Goal: Task Accomplishment & Management: Manage account settings

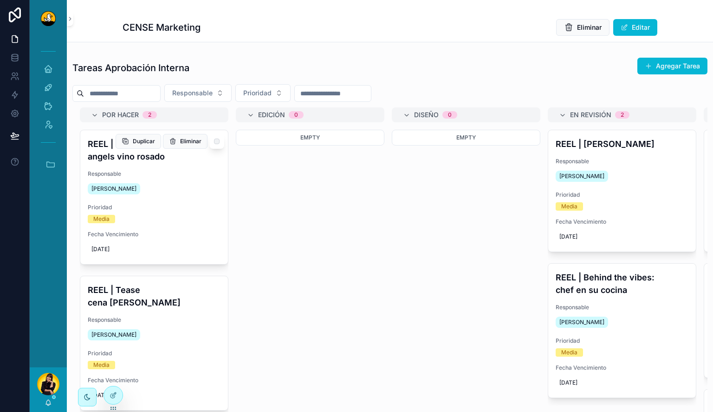
scroll to position [46, 0]
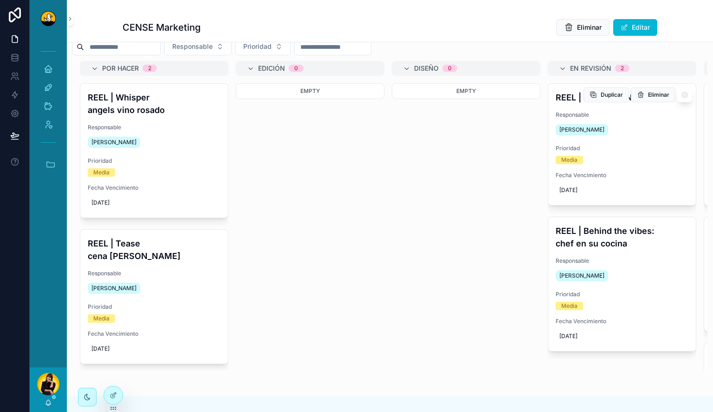
click at [655, 131] on div "[PERSON_NAME]" at bounding box center [622, 129] width 133 height 15
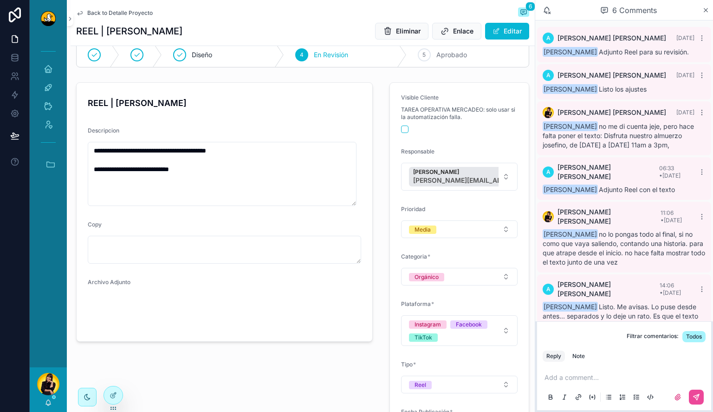
scroll to position [2, 0]
click at [129, 327] on video "scrollable content" at bounding box center [119, 312] width 63 height 32
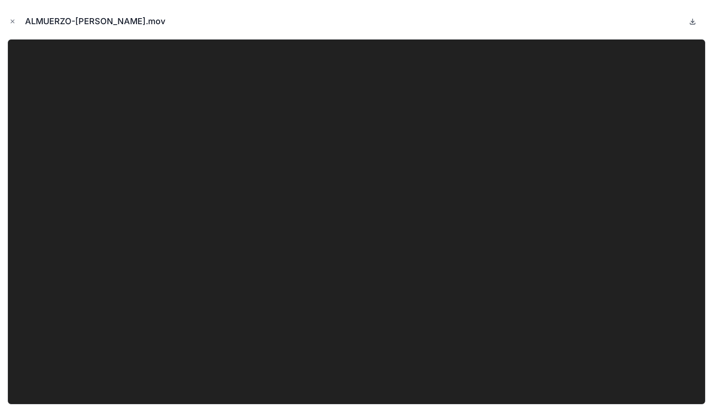
click at [691, 20] on icon at bounding box center [692, 21] width 7 height 7
drag, startPoint x: 466, startPoint y: 12, endPoint x: 276, endPoint y: 33, distance: 191.6
click at [466, 12] on div "ALMUERZO-[PERSON_NAME].mov" at bounding box center [356, 21] width 699 height 28
click at [10, 19] on icon "Close modal" at bounding box center [12, 21] width 7 height 7
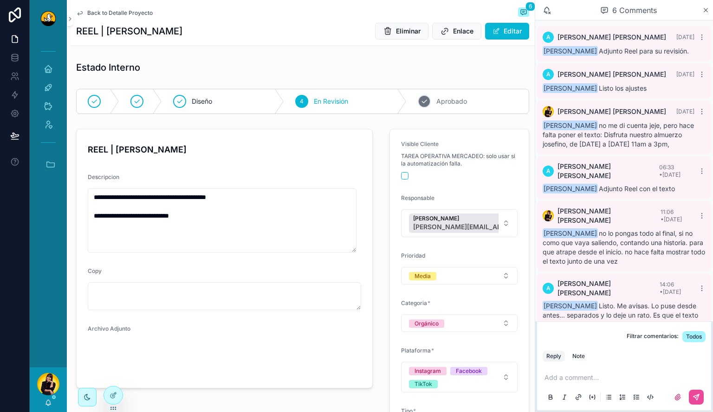
click at [437, 98] on span "Aprobado" at bounding box center [452, 101] width 31 height 9
click at [122, 14] on span "Back to Detalle Proyecto" at bounding box center [119, 12] width 65 height 7
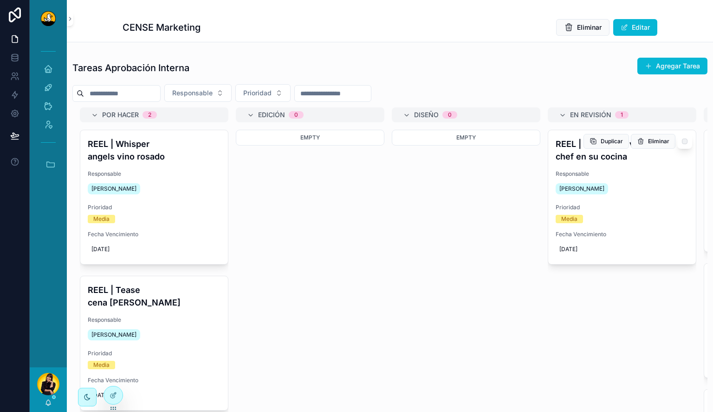
click at [623, 174] on span "Responsable" at bounding box center [622, 173] width 133 height 7
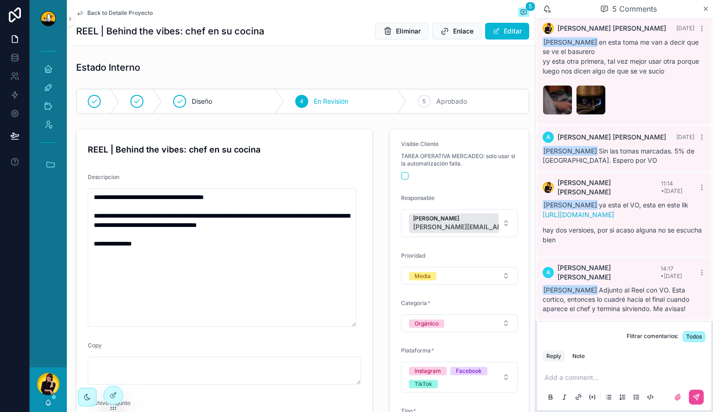
scroll to position [139, 0]
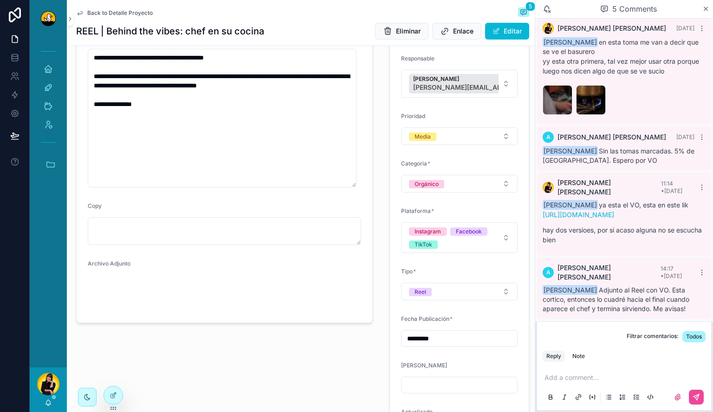
click at [137, 309] on div "scrollable content" at bounding box center [119, 293] width 63 height 32
click at [101, 308] on video "scrollable content" at bounding box center [119, 293] width 63 height 32
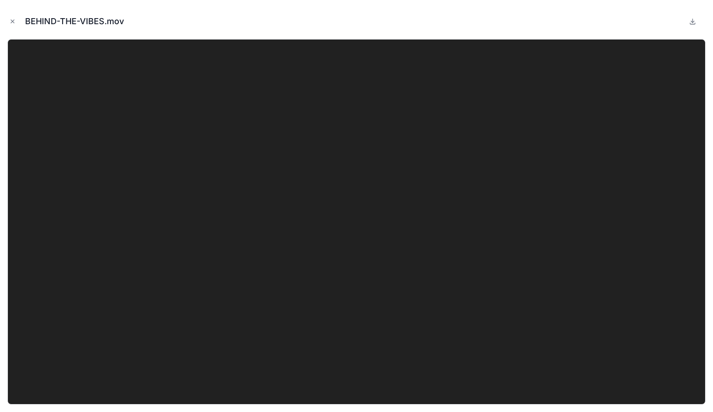
click at [101, 308] on video at bounding box center [356, 221] width 699 height 365
click at [696, 20] on icon at bounding box center [692, 21] width 7 height 7
click at [242, 18] on div "BEHIND-THE-VIBES.mov" at bounding box center [356, 21] width 699 height 28
click at [14, 20] on icon "Close modal" at bounding box center [12, 21] width 7 height 7
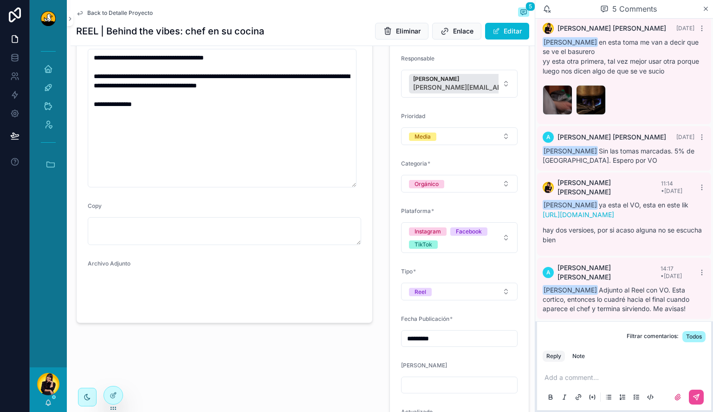
click at [107, 12] on span "Back to Detalle Proyecto" at bounding box center [119, 12] width 65 height 7
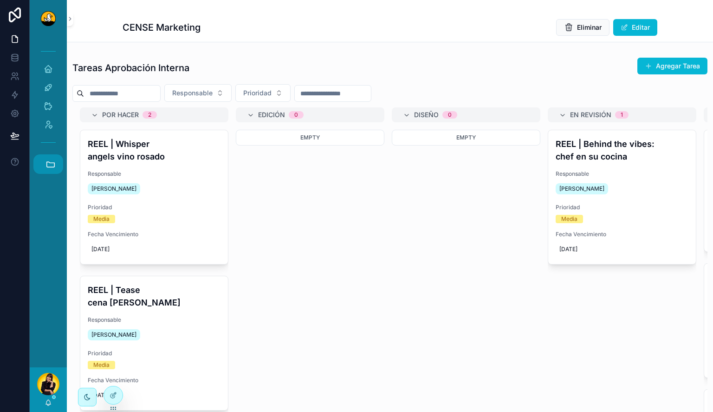
click at [55, 157] on button "Accesos rápidos" at bounding box center [48, 164] width 30 height 20
click at [52, 313] on span "1" at bounding box center [48, 315] width 10 height 10
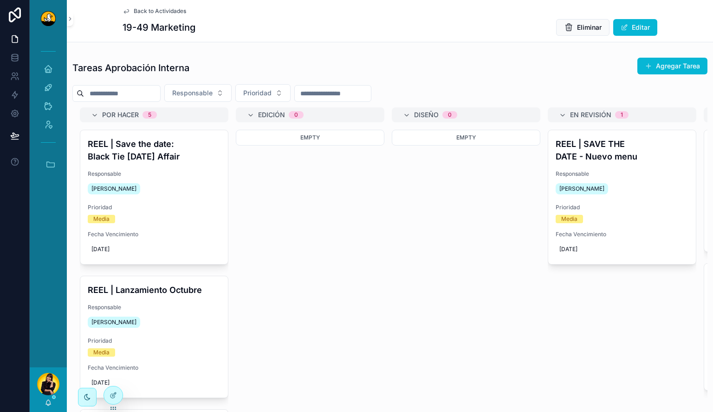
click at [596, 171] on span "Responsable" at bounding box center [622, 173] width 133 height 7
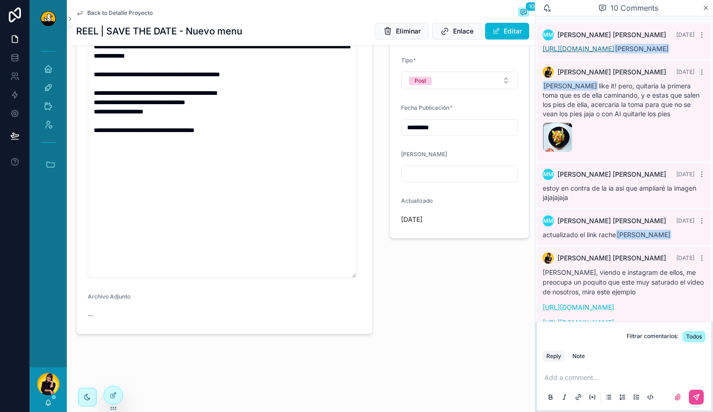
click at [595, 52] on link "https://drive.google.com/drive/folders/1MLEPMVQig0aMp8jO7pGc7rhKQ-mMYmlb?usp=dr…" at bounding box center [579, 49] width 72 height 8
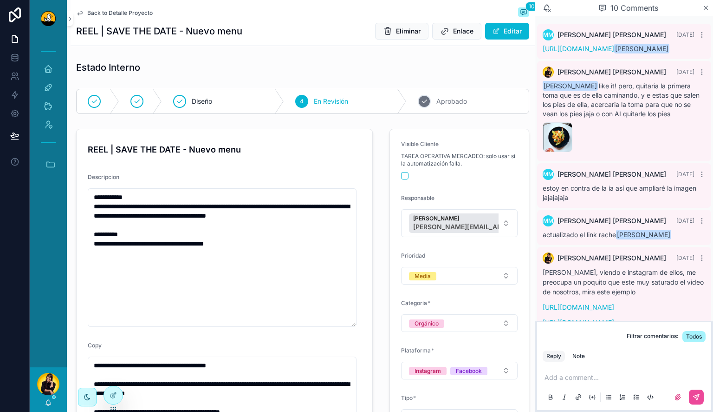
click at [428, 101] on div "5 Aprobado" at bounding box center [468, 101] width 122 height 24
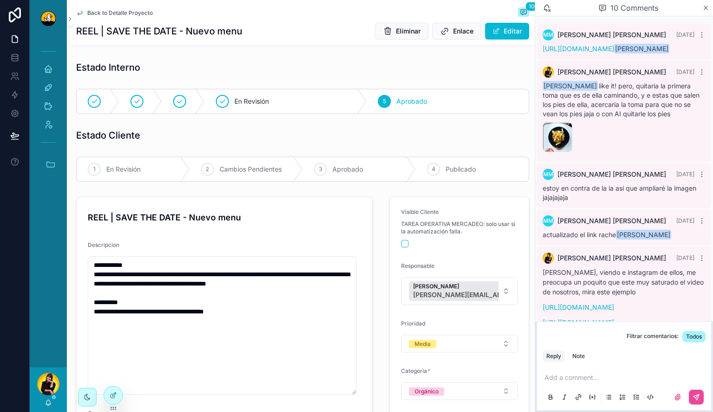
click at [119, 15] on span "Back to Detalle Proyecto" at bounding box center [119, 12] width 65 height 7
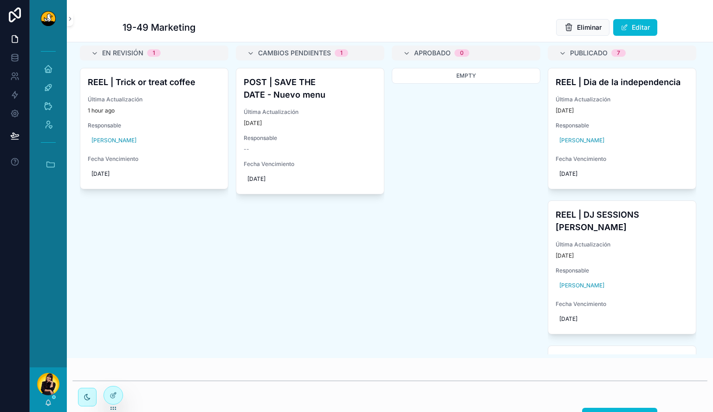
scroll to position [418, 0]
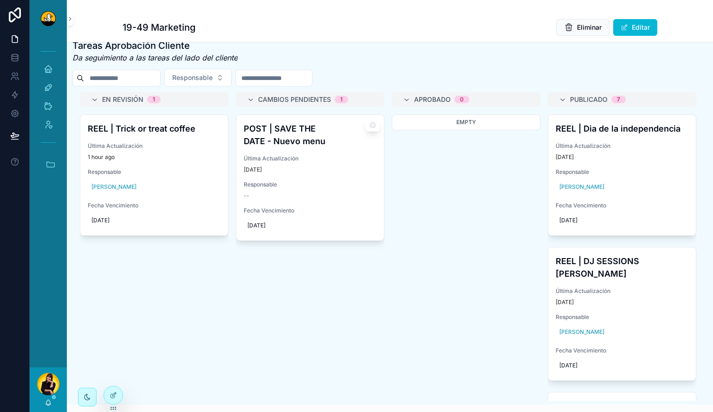
click at [314, 147] on h4 "POST | SAVE THE DATE - Nuevo menu" at bounding box center [310, 134] width 133 height 25
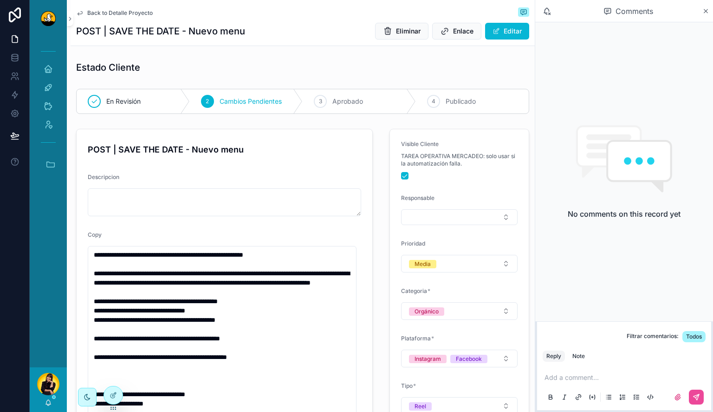
click at [111, 15] on span "Back to Detalle Proyecto" at bounding box center [119, 12] width 65 height 7
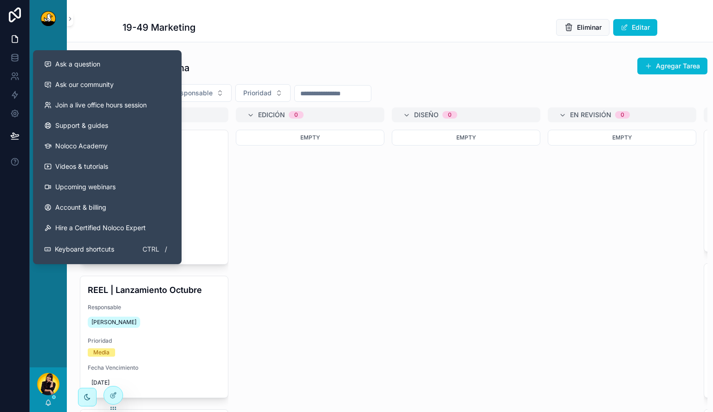
click at [439, 227] on div "Empty" at bounding box center [466, 219] width 149 height 178
